Goal: Information Seeking & Learning: Find contact information

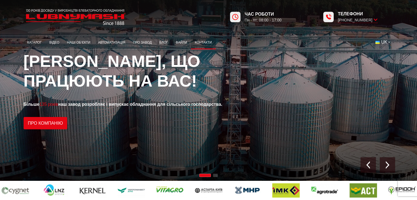
click at [201, 39] on link "Контакти" at bounding box center [203, 42] width 25 height 11
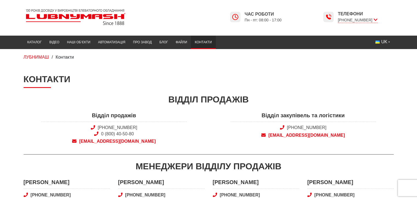
scroll to position [27, 0]
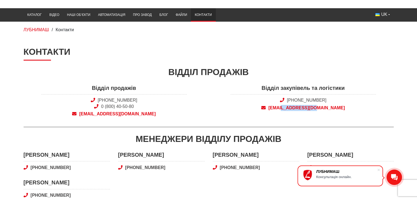
drag, startPoint x: 340, startPoint y: 103, endPoint x: 297, endPoint y: 104, distance: 43.1
click at [297, 104] on div "Відділ закупівель та логістики +38 (050) 580 22 36 snab@lubnymash.com" at bounding box center [303, 102] width 189 height 36
click at [350, 101] on span "[PHONE_NUMBER]" at bounding box center [303, 100] width 145 height 6
drag, startPoint x: 336, startPoint y: 104, endPoint x: 280, endPoint y: 111, distance: 56.4
click at [280, 111] on div "Відділ закупівель та логістики +38 (050) 580 22 36 snab@lubnymash.com" at bounding box center [303, 102] width 189 height 36
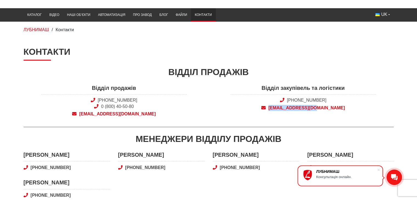
copy span "snab@lubnymash.com"
click at [295, 103] on span "[PHONE_NUMBER]" at bounding box center [303, 100] width 145 height 6
drag, startPoint x: 295, startPoint y: 103, endPoint x: 327, endPoint y: 130, distance: 41.4
click at [327, 138] on div "Менеджери відділу продажів" at bounding box center [209, 139] width 370 height 12
drag, startPoint x: 328, startPoint y: 100, endPoint x: 298, endPoint y: 102, distance: 30.5
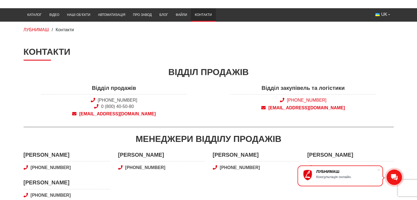
click at [298, 102] on span "[PHONE_NUMBER]" at bounding box center [303, 100] width 145 height 6
copy link "050) 580 22 36"
click at [299, 108] on span "snab@lubnymash.com" at bounding box center [303, 108] width 145 height 6
